Goal: Task Accomplishment & Management: Use online tool/utility

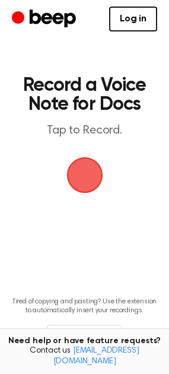
click at [80, 175] on span "button" at bounding box center [84, 175] width 55 height 55
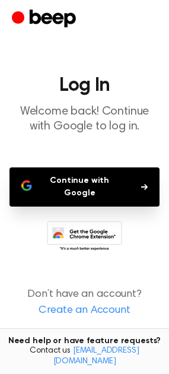
click at [78, 190] on button "Continue with Google" at bounding box center [85, 186] width 150 height 39
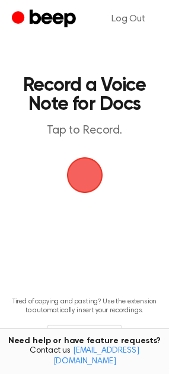
click at [84, 173] on span "button" at bounding box center [85, 175] width 64 height 64
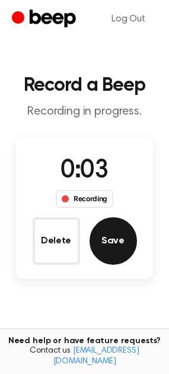
click at [102, 244] on button "Save" at bounding box center [114, 241] width 48 height 48
